Goal: Check status: Check status

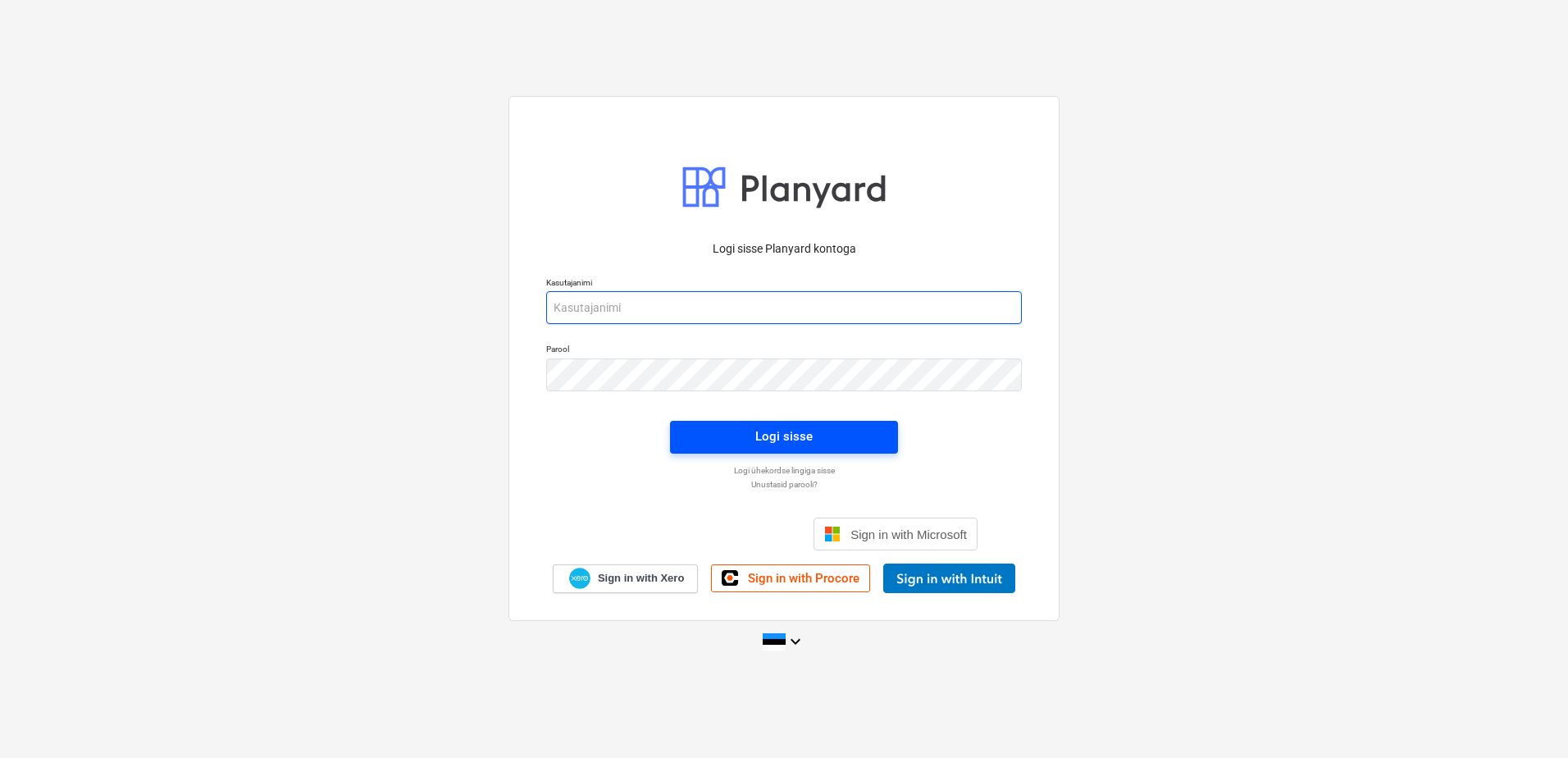
type input "[EMAIL_ADDRESS][DOMAIN_NAME]"
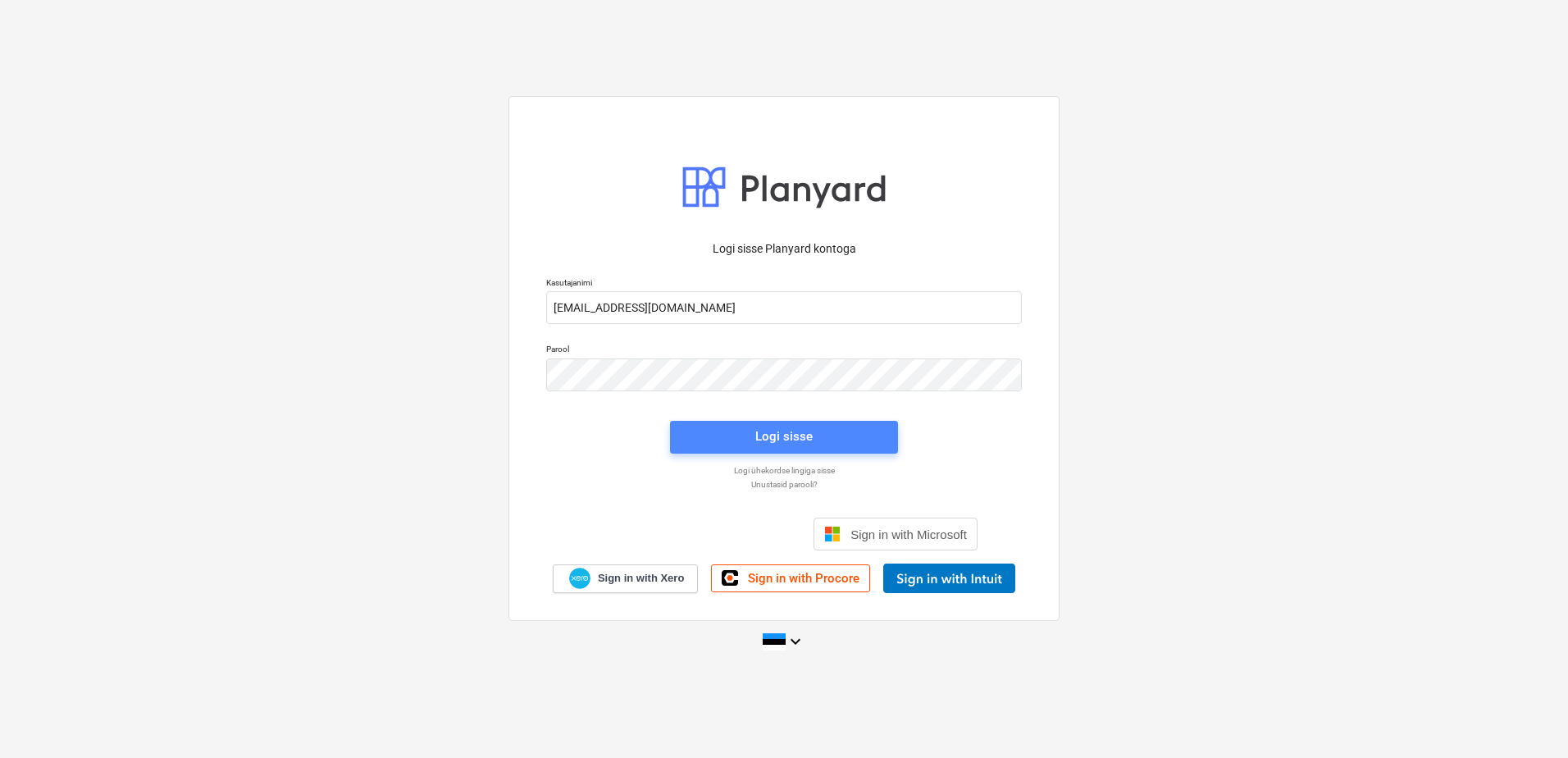
click at [802, 437] on div "Logi sisse" at bounding box center [784, 437] width 58 height 22
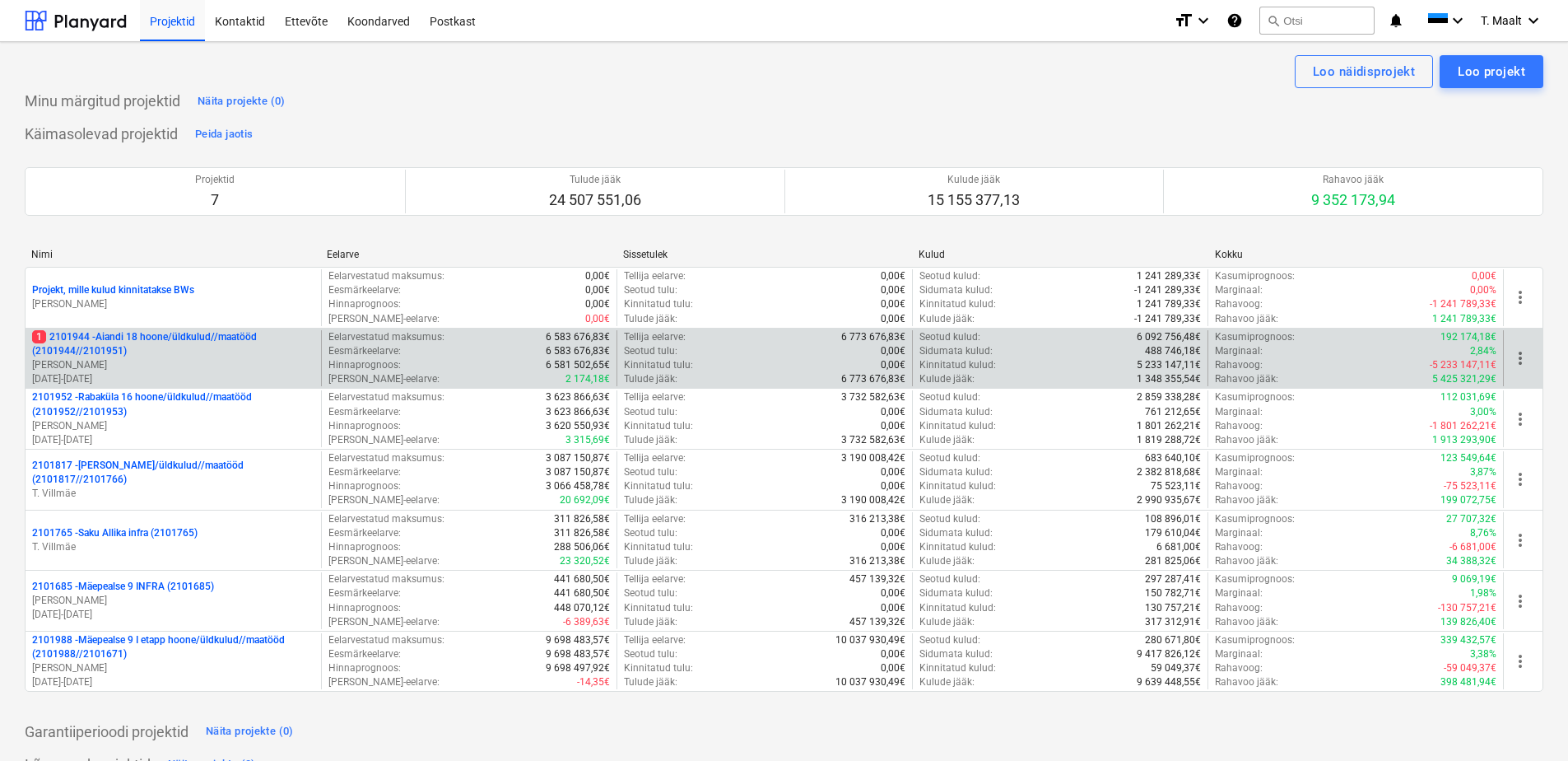
click at [186, 338] on p "1 2101944 - Aiandi 18 hoone/üldkulud//maatööd (2101944//2101951)" at bounding box center [173, 343] width 283 height 28
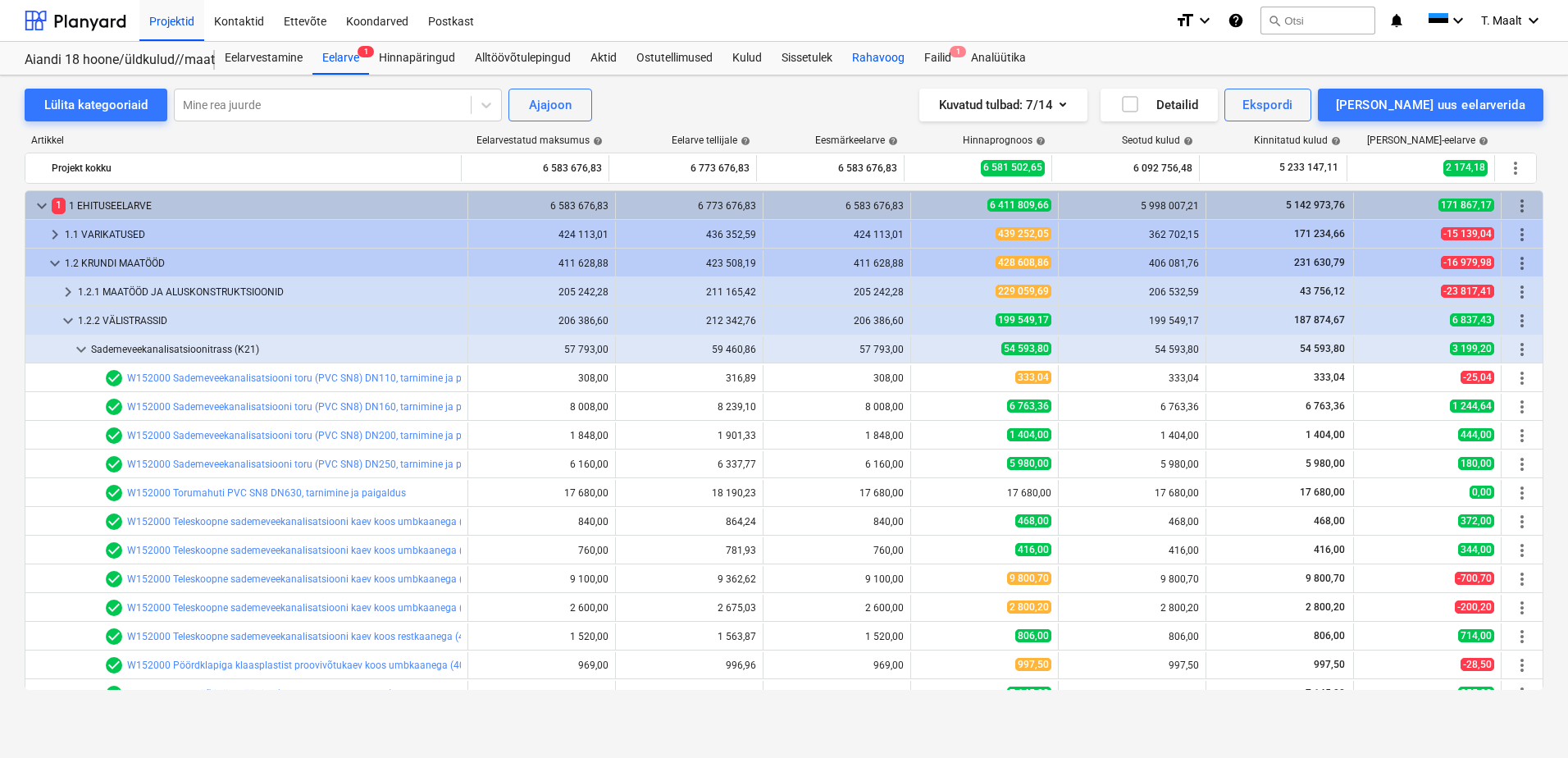
click at [877, 52] on div "Rahavoog" at bounding box center [878, 58] width 72 height 32
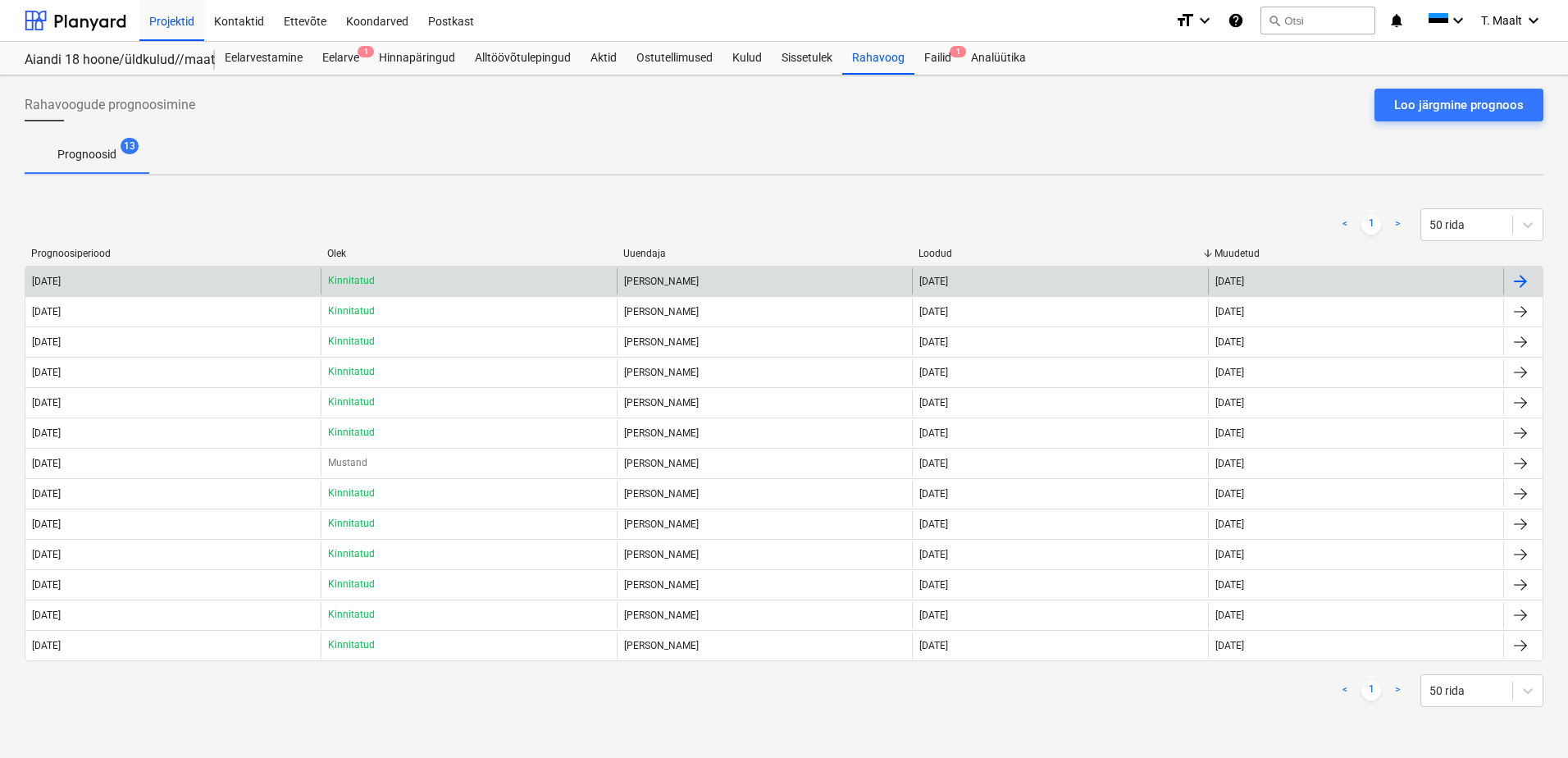
click at [200, 277] on div "[DATE]" at bounding box center [172, 281] width 295 height 26
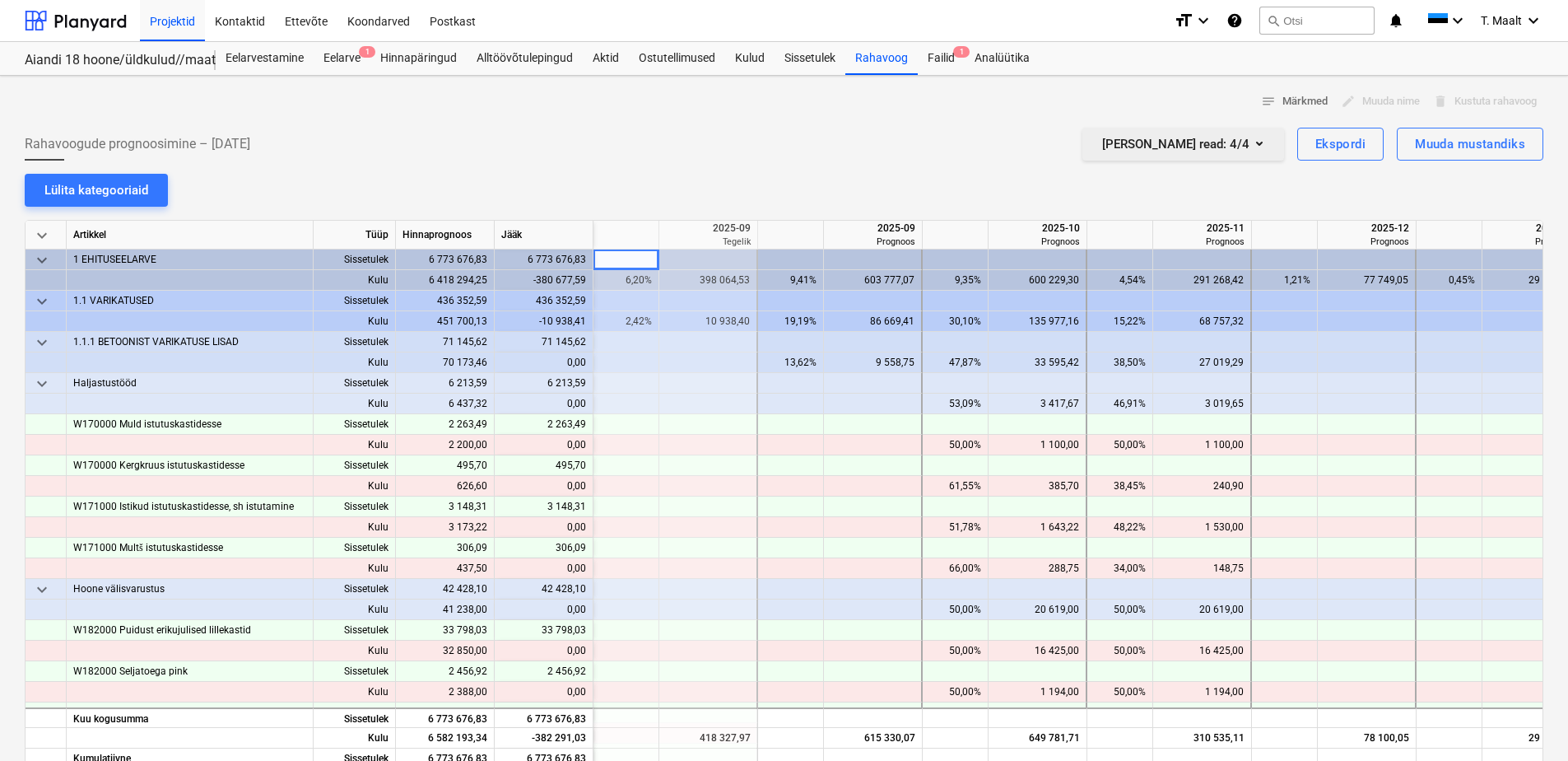
click at [1256, 143] on icon "button" at bounding box center [1259, 143] width 6 height 5
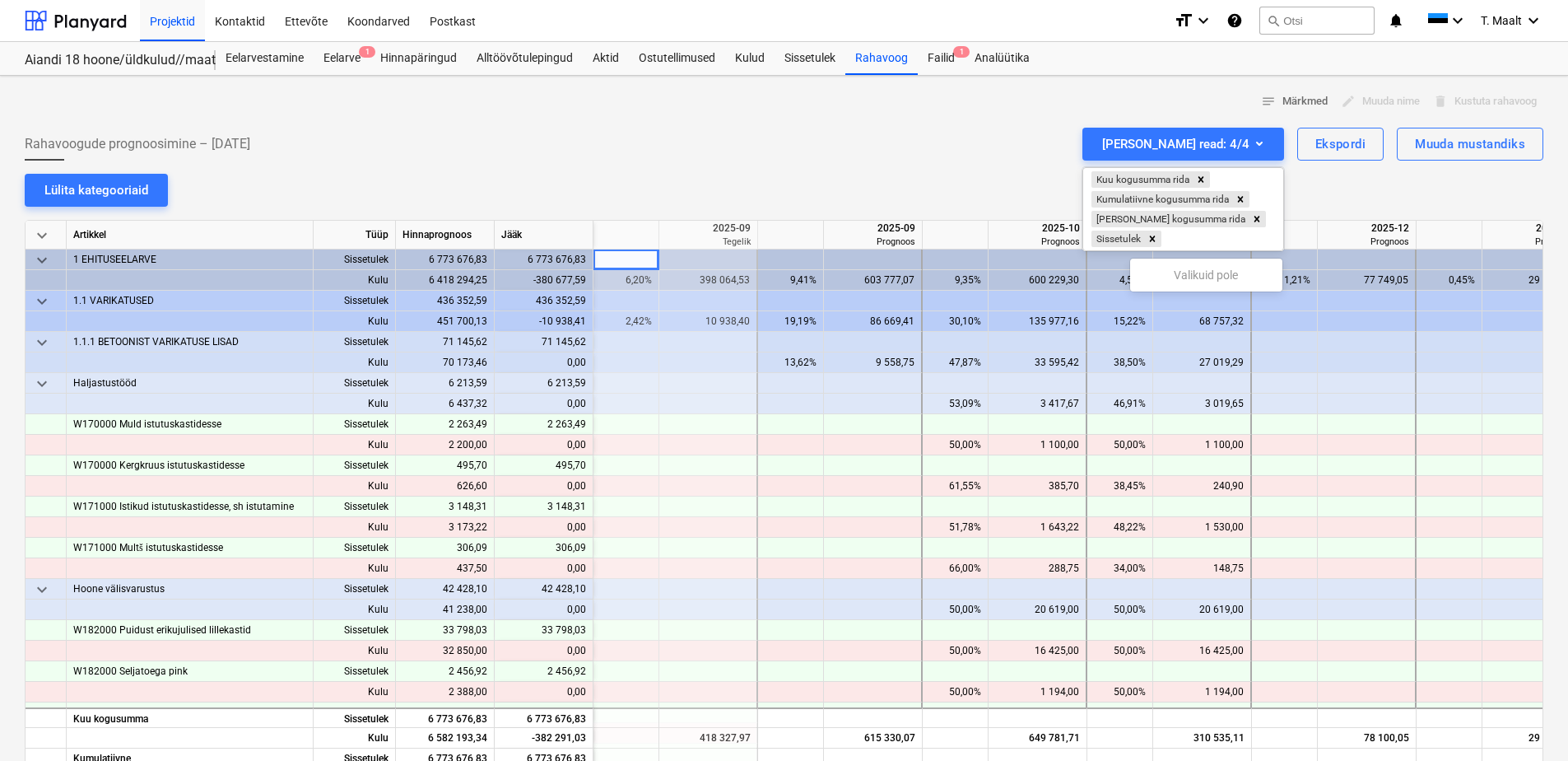
click at [1305, 100] on div at bounding box center [784, 380] width 1568 height 761
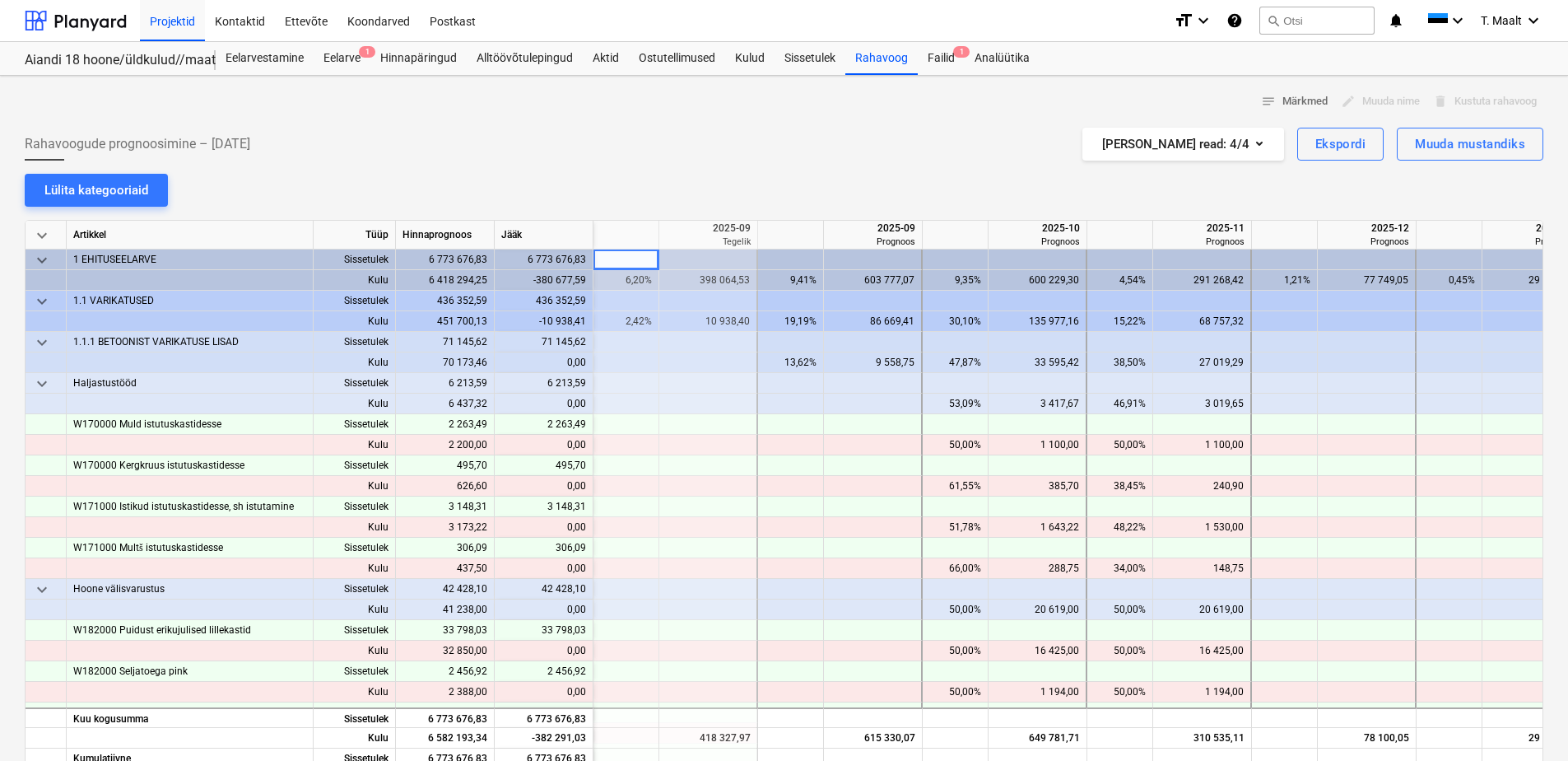
click at [1383, 103] on div "edit Muuda nime" at bounding box center [1380, 101] width 92 height 25
